Goal: Find specific page/section: Find specific page/section

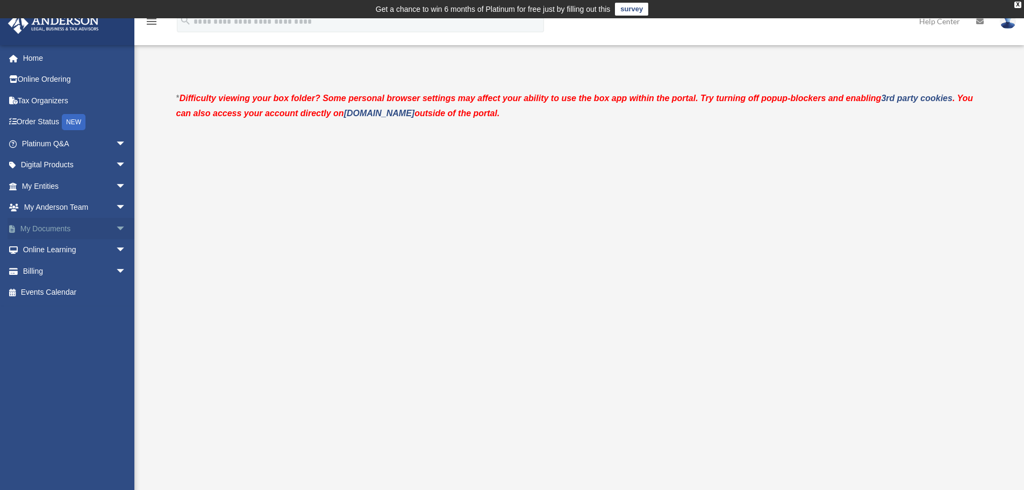
click at [40, 225] on link "My Documents arrow_drop_down" at bounding box center [75, 228] width 135 height 21
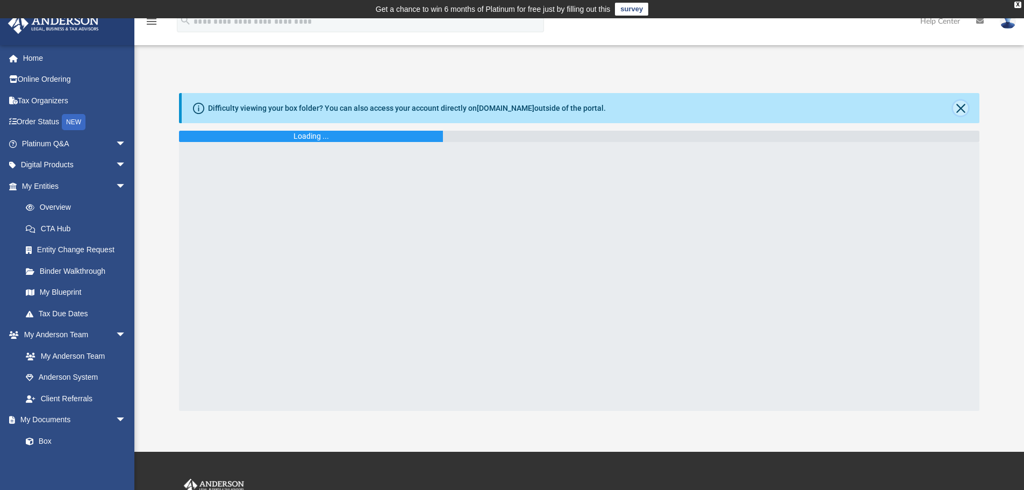
click at [957, 106] on button "Close" at bounding box center [960, 108] width 15 height 15
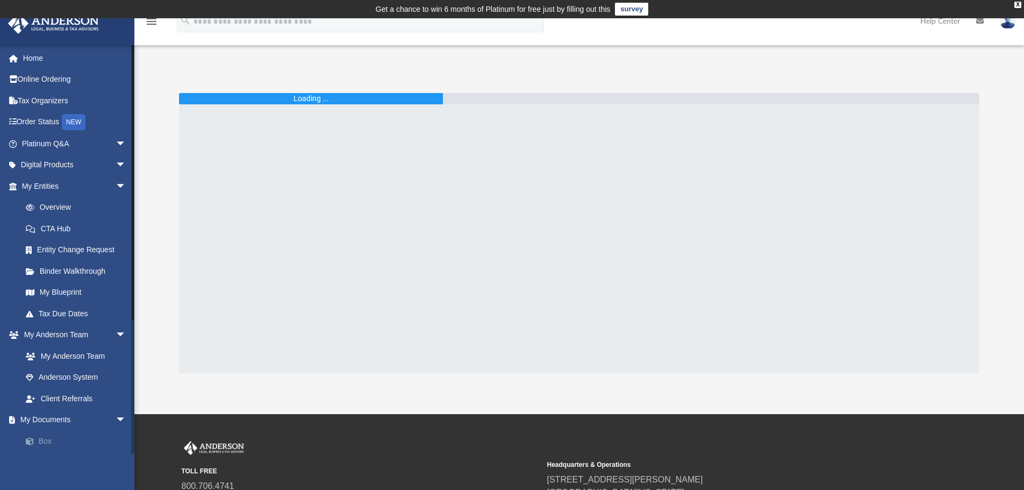
click at [39, 446] on link "Box" at bounding box center [78, 440] width 127 height 21
click at [44, 438] on link "Box" at bounding box center [78, 440] width 127 height 21
click at [50, 439] on link "Box" at bounding box center [78, 440] width 127 height 21
click at [48, 418] on link "My Documents arrow_drop_down" at bounding box center [75, 419] width 135 height 21
click at [39, 442] on link "Box" at bounding box center [78, 440] width 127 height 21
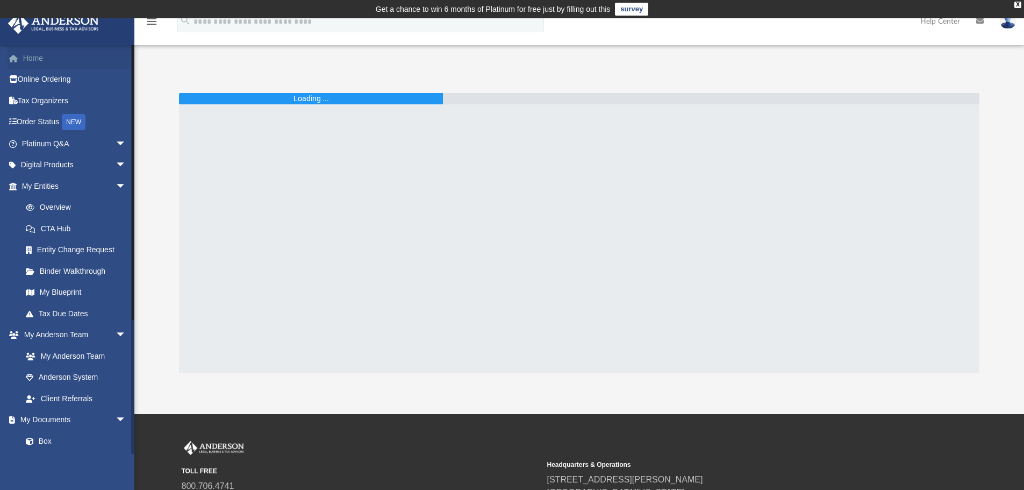
click at [38, 57] on link "Home" at bounding box center [75, 57] width 135 height 21
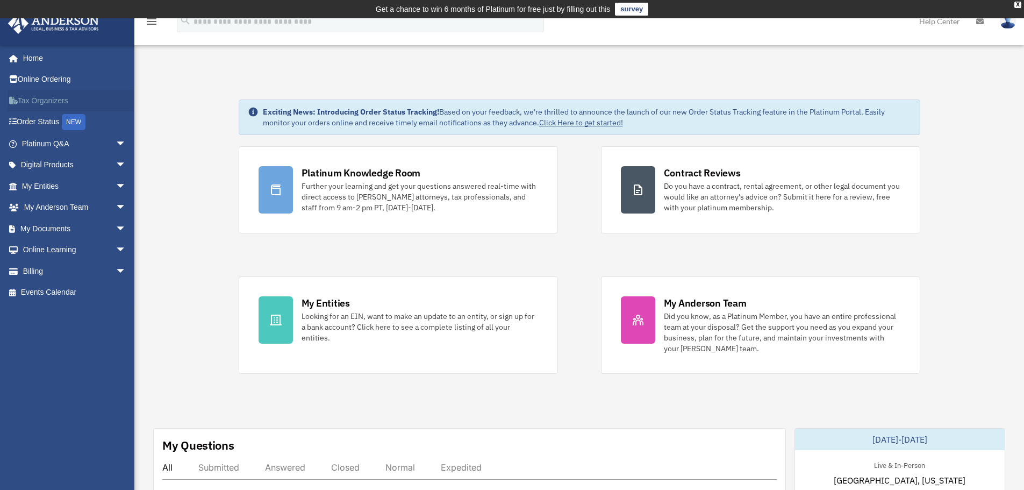
click at [40, 99] on link "Tax Organizers" at bounding box center [75, 100] width 135 height 21
click at [52, 227] on link "My Documents arrow_drop_down" at bounding box center [75, 228] width 135 height 21
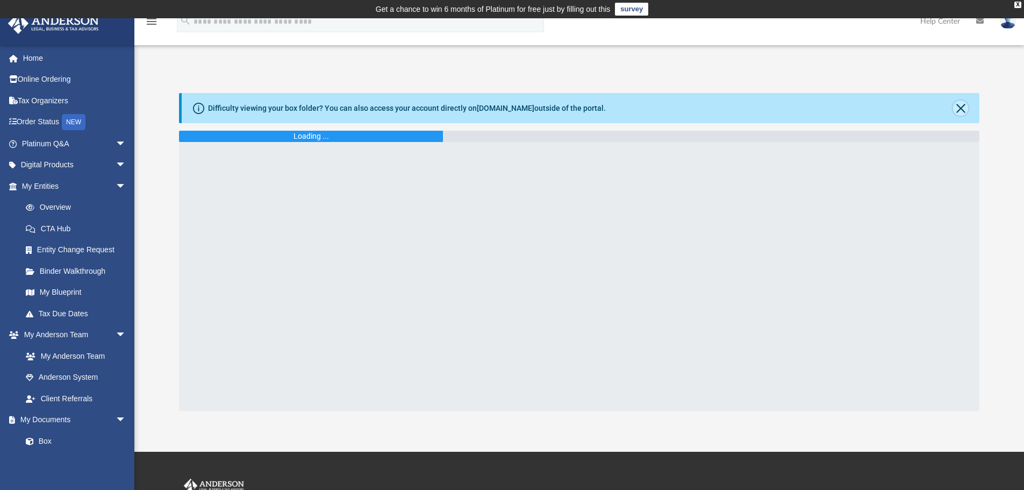
click at [956, 105] on button "Close" at bounding box center [960, 108] width 15 height 15
